Goal: Obtain resource: Download file/media

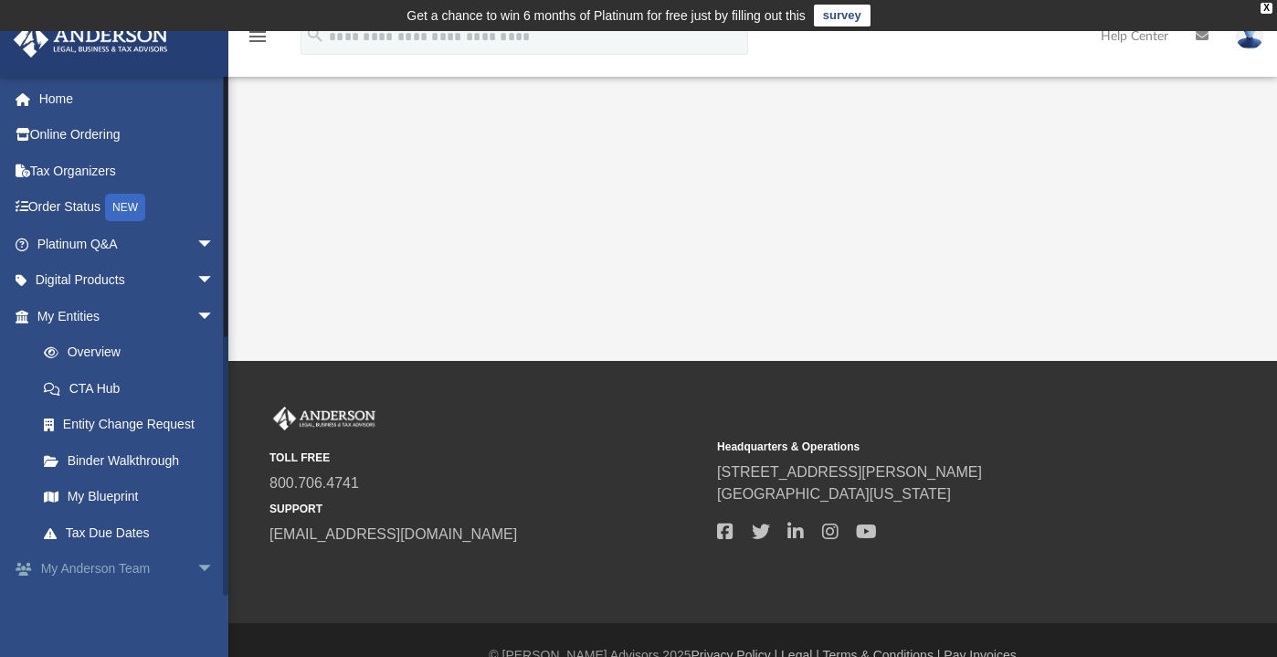
click at [196, 573] on span "arrow_drop_down" at bounding box center [214, 569] width 37 height 37
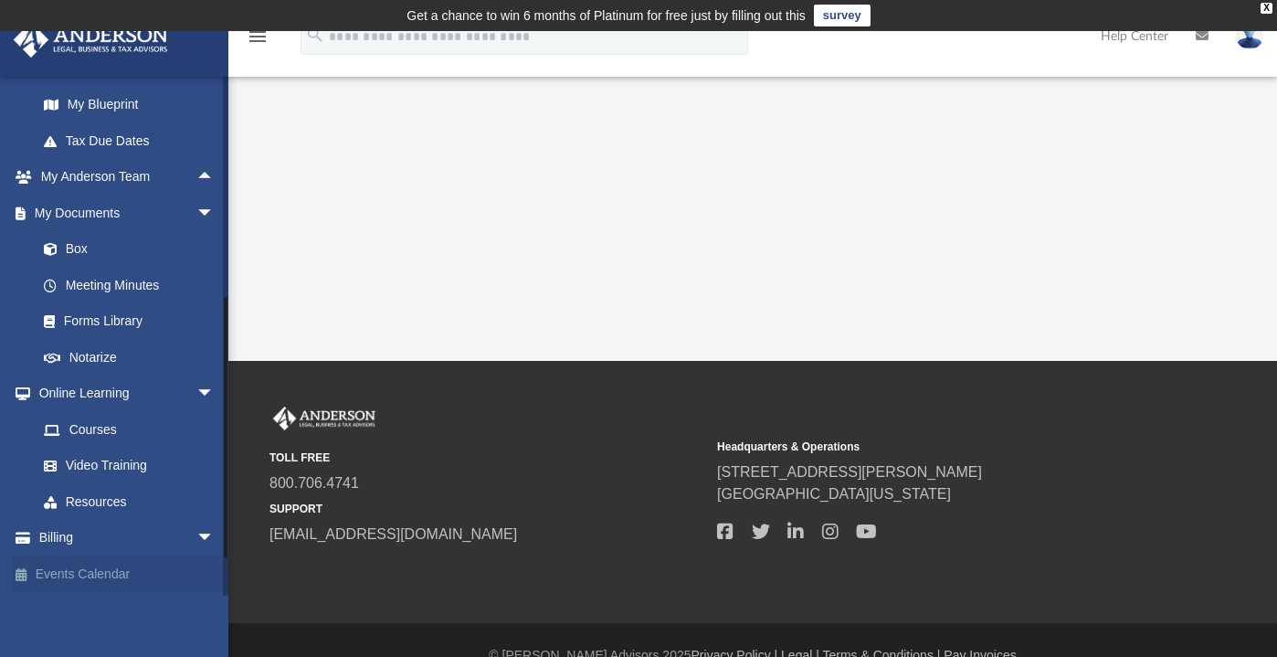
drag, startPoint x: 223, startPoint y: 428, endPoint x: 217, endPoint y: 588, distance: 160.9
click at [217, 588] on div "[EMAIL_ADDRESS][DOMAIN_NAME] Sign Out [EMAIL_ADDRESS][DOMAIN_NAME] Home Online …" at bounding box center [114, 336] width 228 height 520
click at [79, 249] on link "Box" at bounding box center [134, 249] width 217 height 37
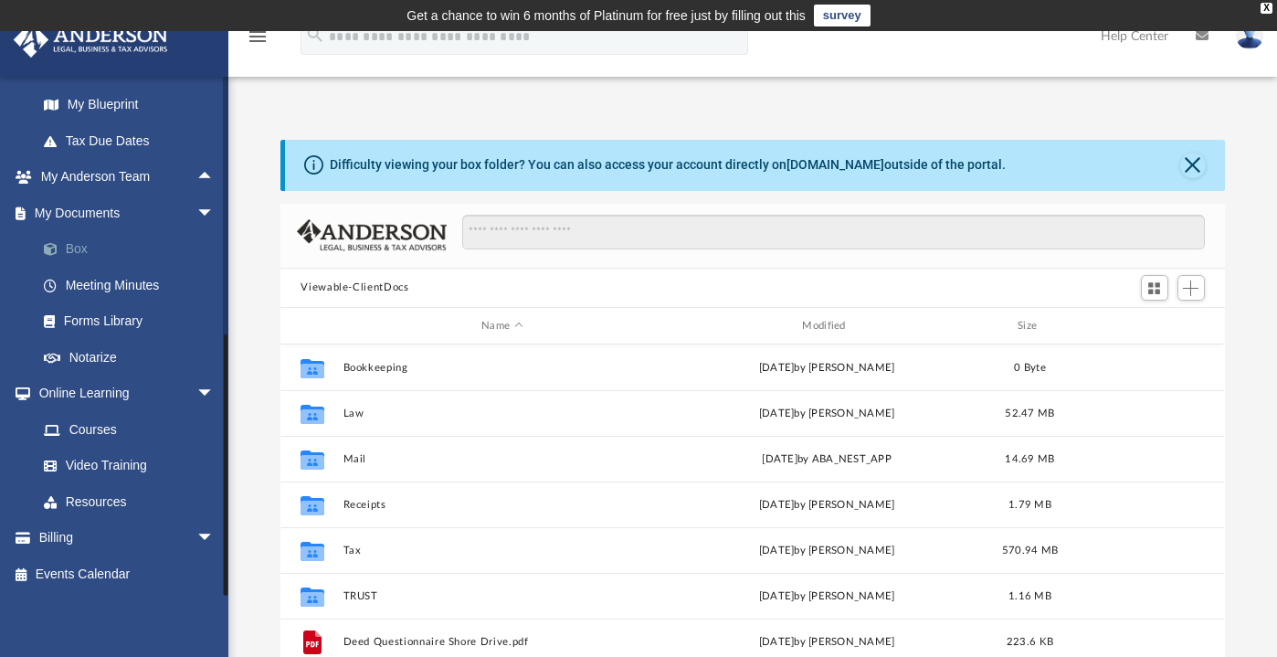
scroll to position [401, 930]
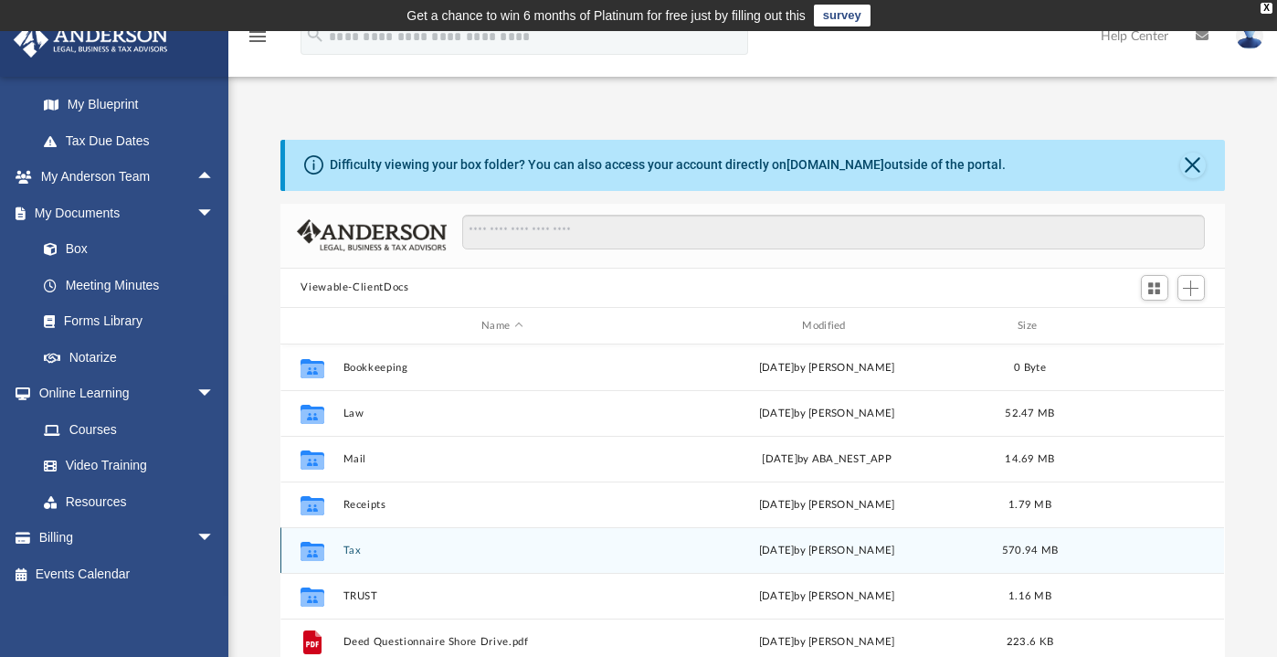
click at [349, 549] on button "Tax" at bounding box center [502, 551] width 317 height 12
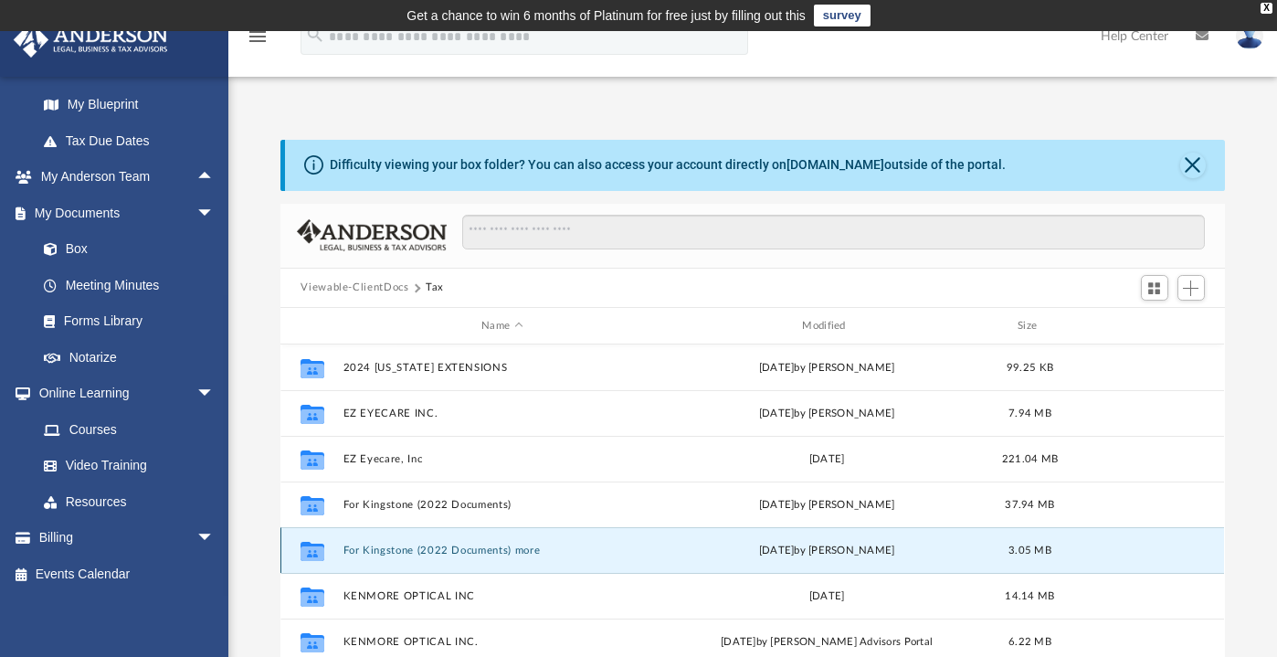
click at [349, 549] on button "For Kingstone (2022 Documents) more" at bounding box center [502, 551] width 317 height 12
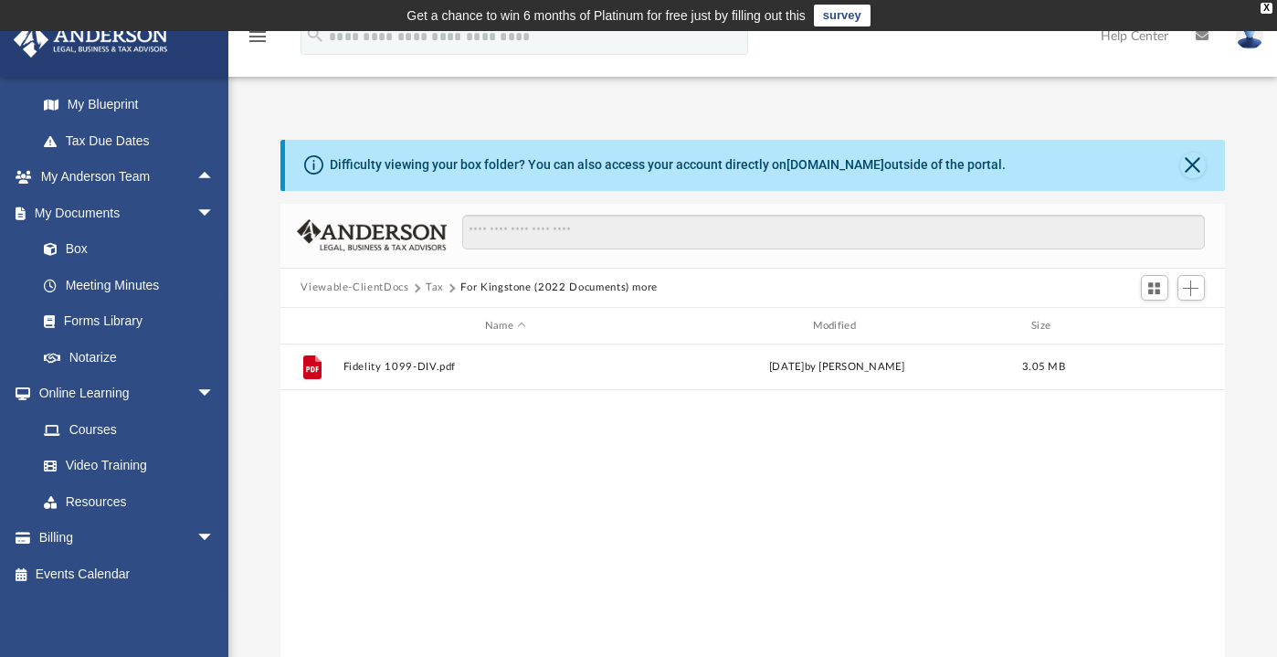
click at [436, 288] on button "Tax" at bounding box center [435, 288] width 18 height 16
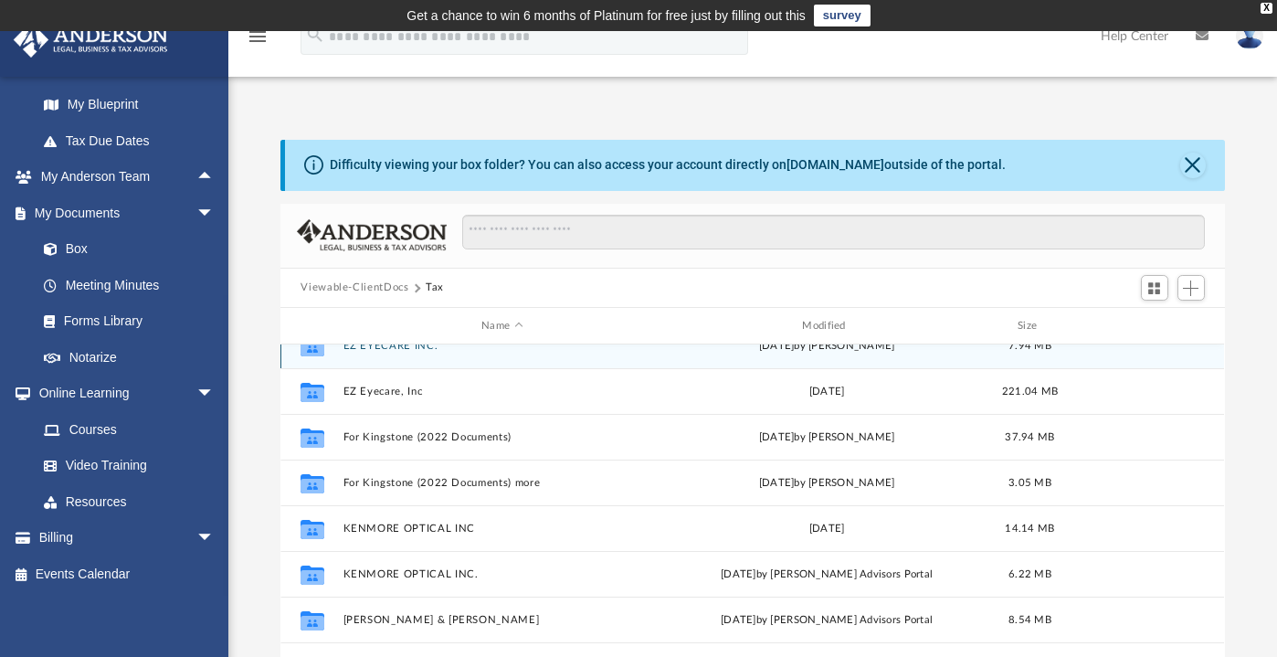
scroll to position [162, 0]
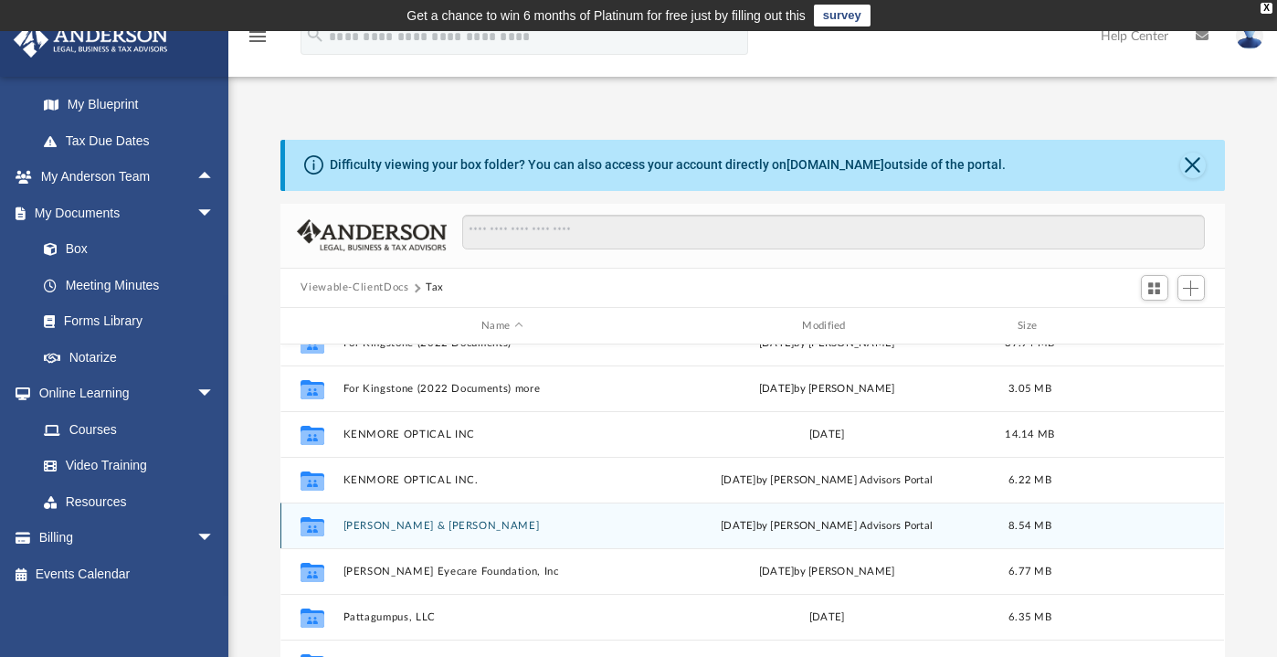
click at [406, 524] on button "[PERSON_NAME] & [PERSON_NAME]" at bounding box center [502, 526] width 317 height 12
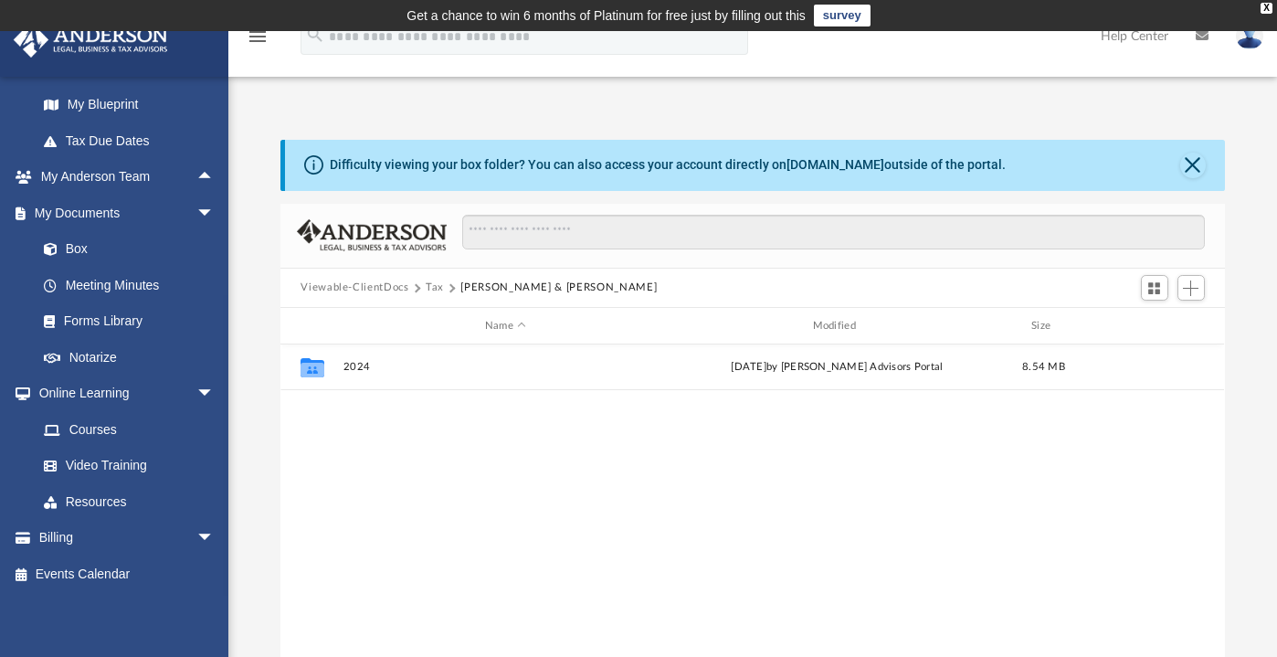
scroll to position [0, 0]
click at [432, 291] on button "Tax" at bounding box center [435, 288] width 18 height 16
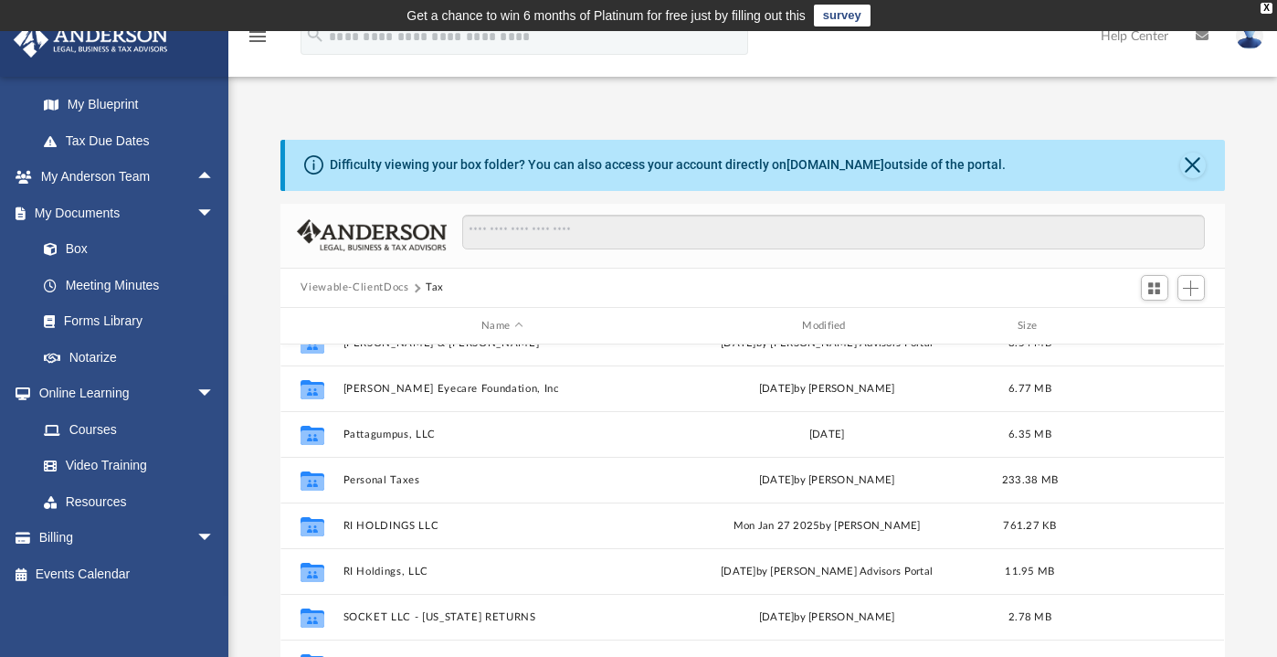
scroll to position [343, 0]
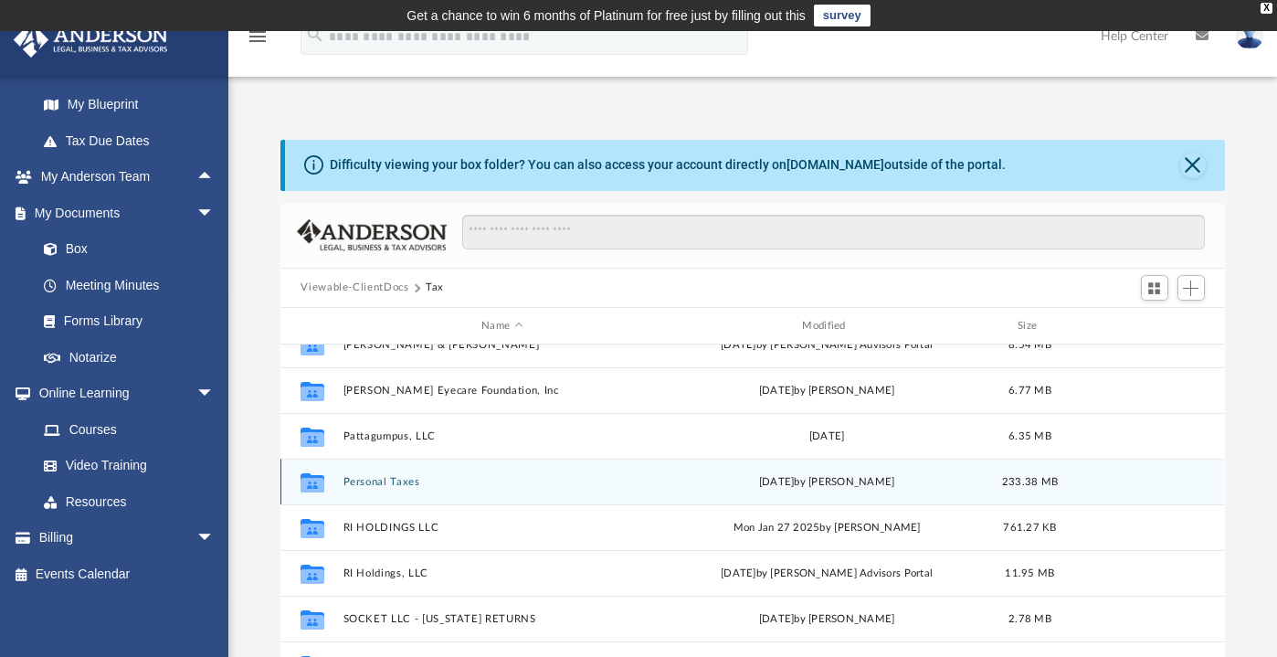
click at [407, 484] on button "Personal Taxes" at bounding box center [502, 482] width 317 height 12
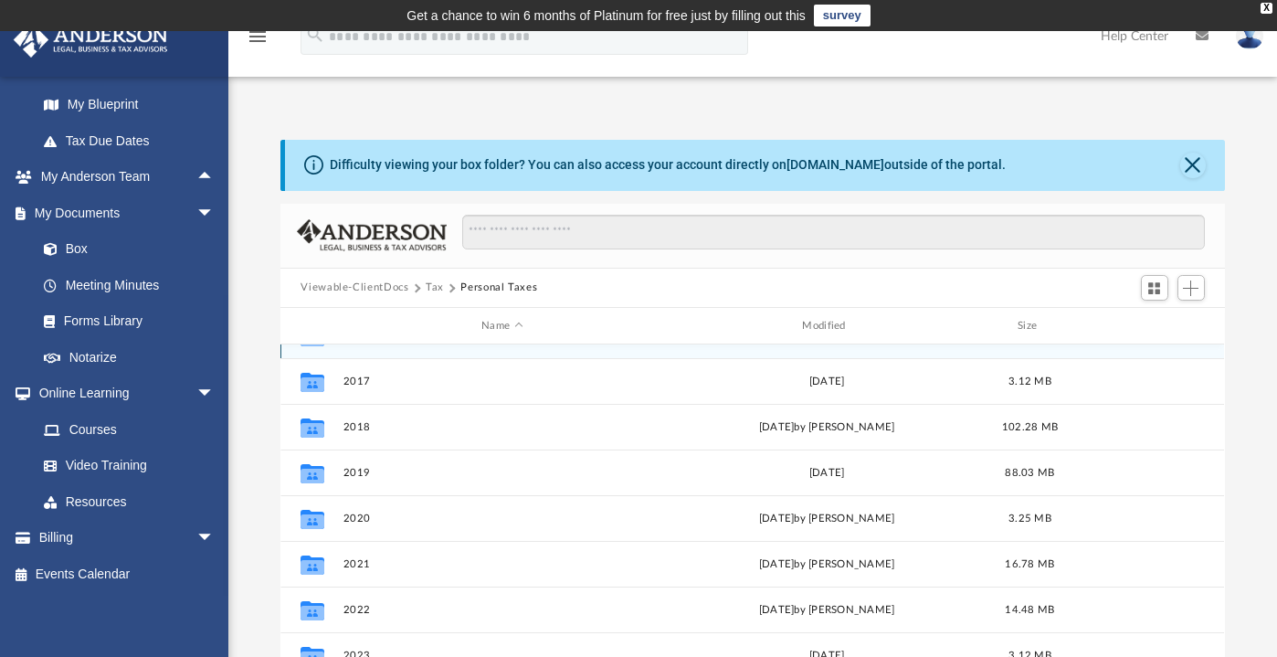
scroll to position [0, 0]
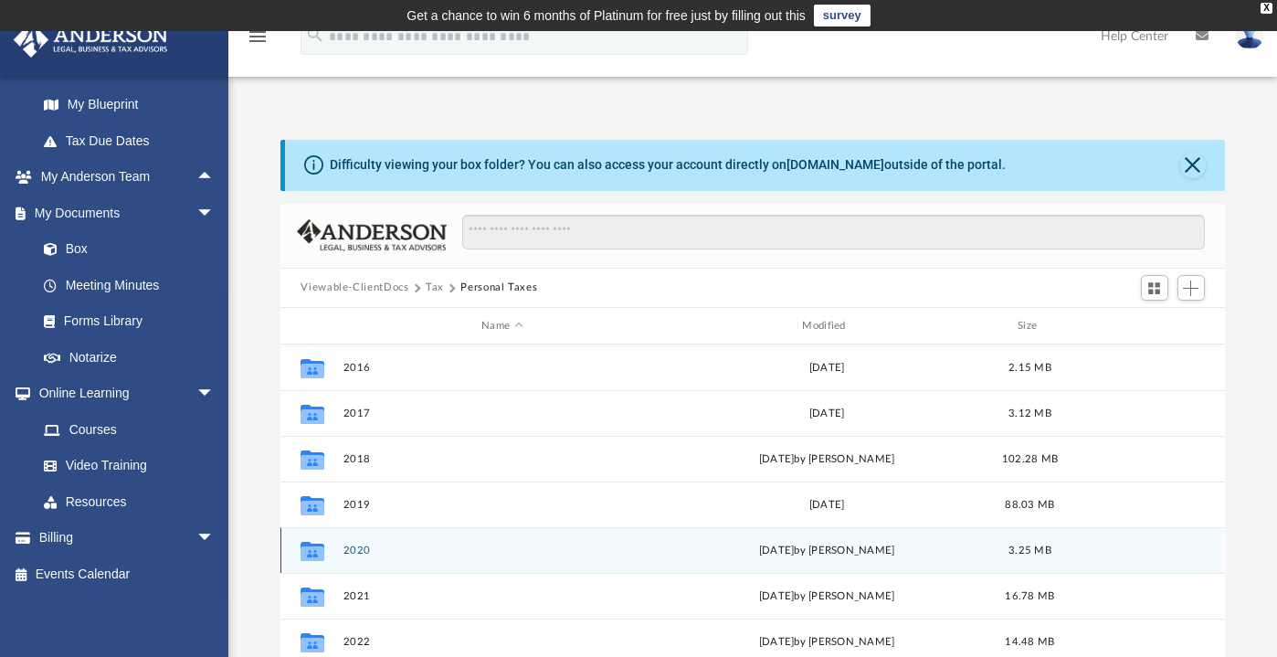
click at [364, 545] on button "2020" at bounding box center [502, 551] width 317 height 12
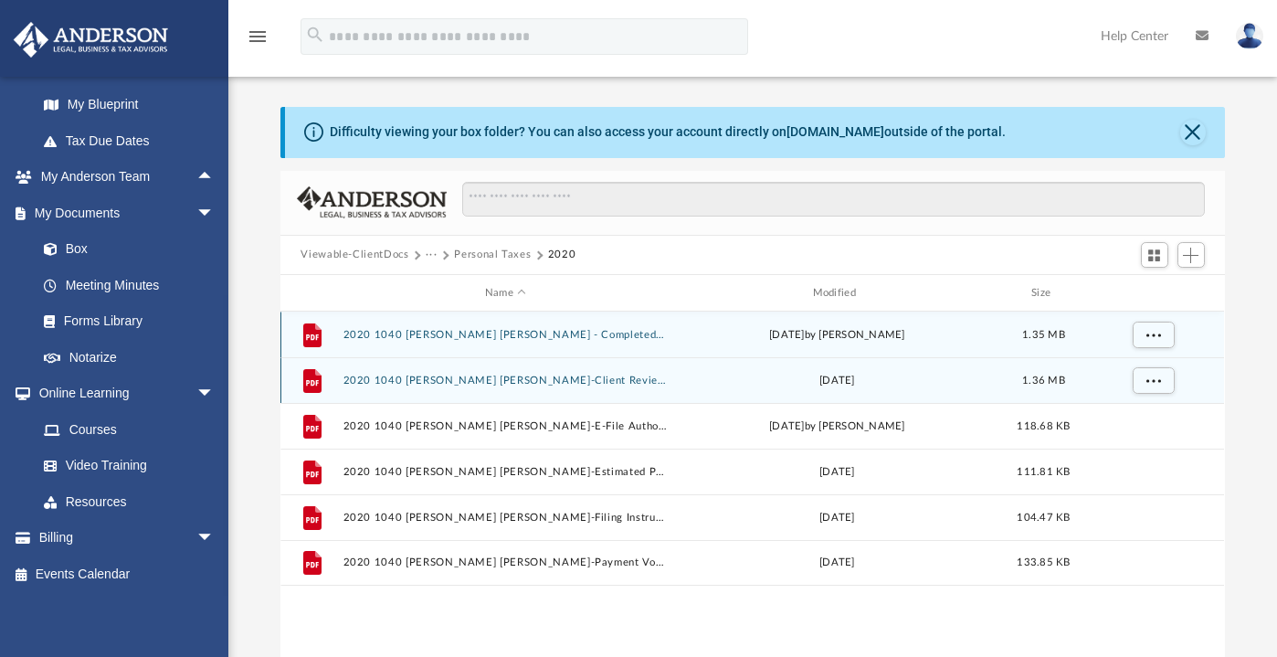
scroll to position [26, 0]
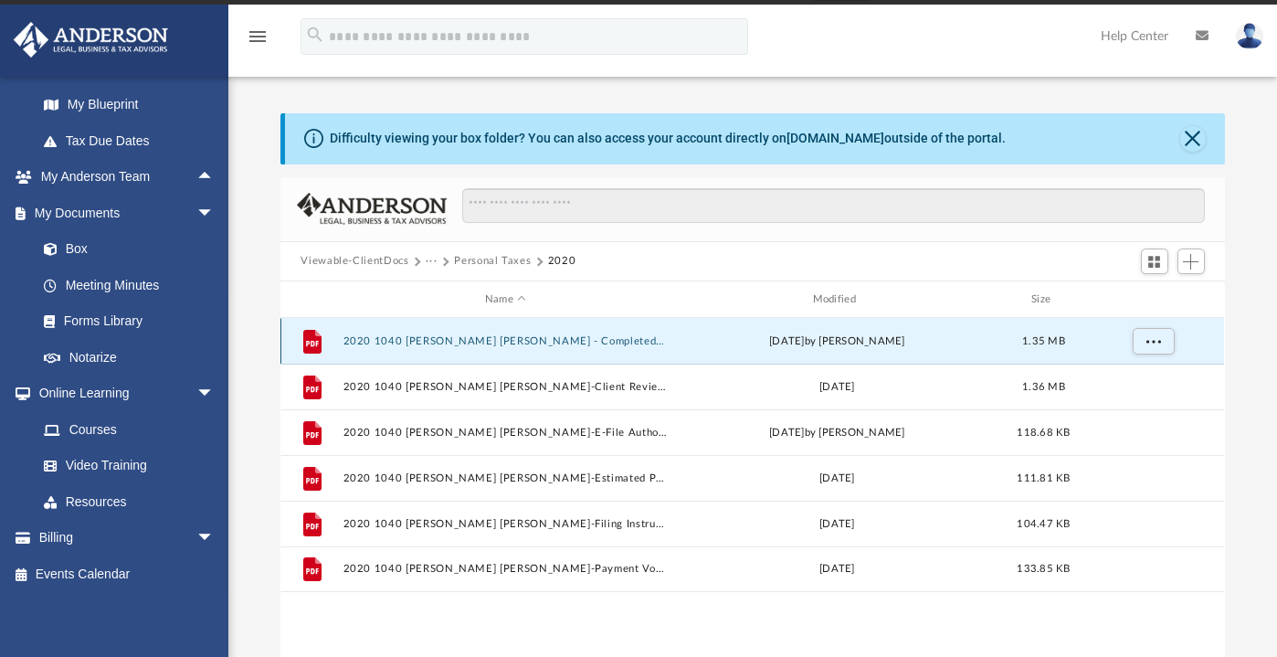
click at [527, 342] on button "2020 1040 [PERSON_NAME] [PERSON_NAME] - Completed Copy.pdf" at bounding box center [506, 341] width 324 height 12
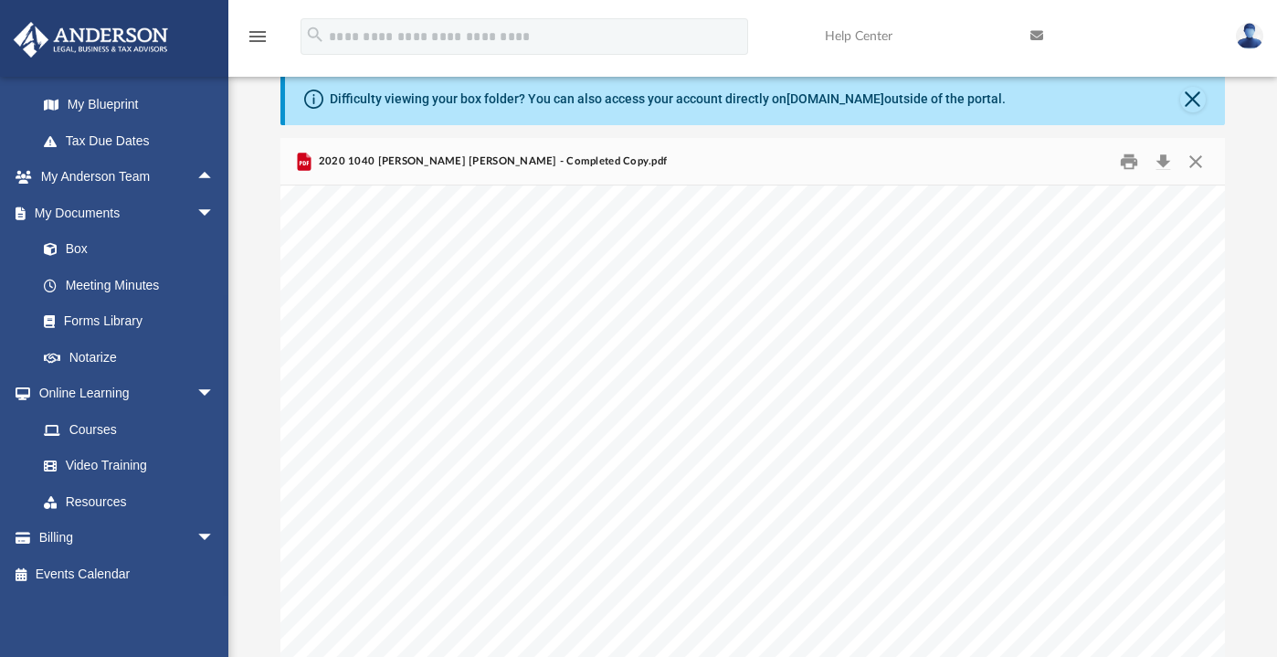
scroll to position [186844, 0]
